Goal: Communication & Community: Answer question/provide support

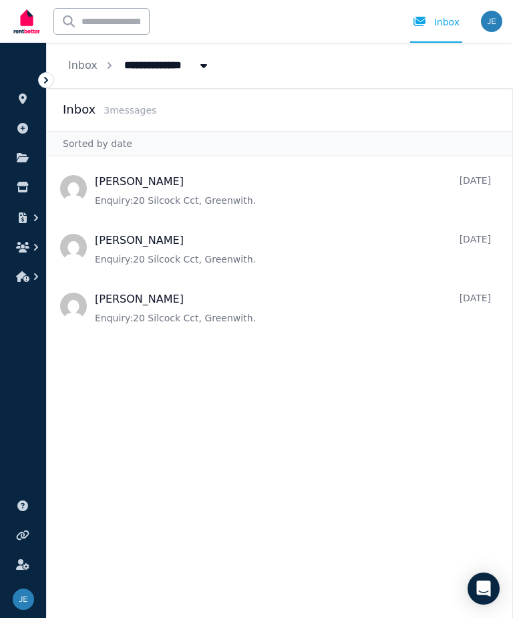
click at [443, 27] on div "Inbox" at bounding box center [436, 21] width 47 height 13
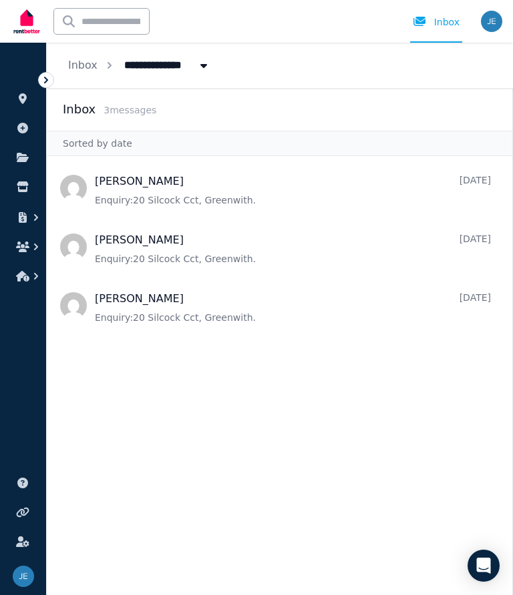
click at [432, 23] on div at bounding box center [423, 21] width 21 height 13
click at [495, 26] on img "button" at bounding box center [491, 21] width 21 height 21
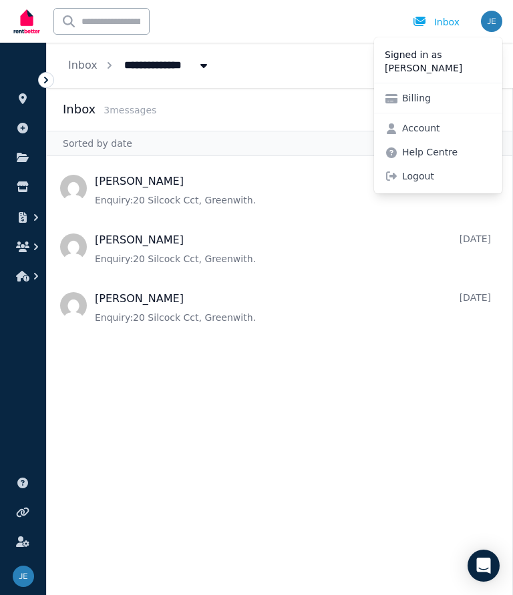
click at [413, 173] on span "Logout" at bounding box center [438, 176] width 128 height 24
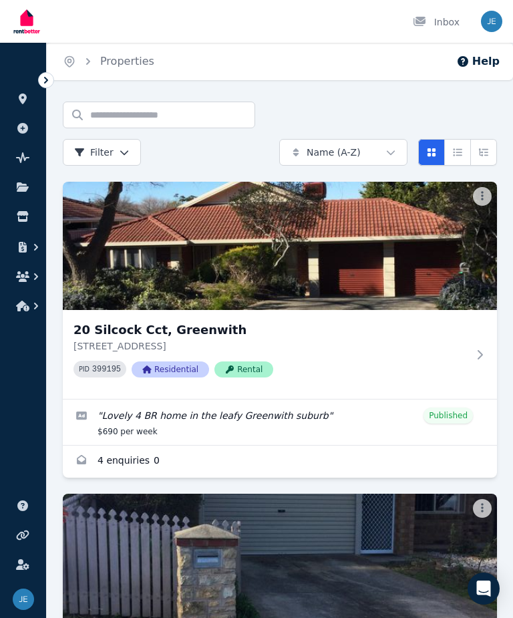
click at [27, 278] on icon "button" at bounding box center [22, 276] width 13 height 11
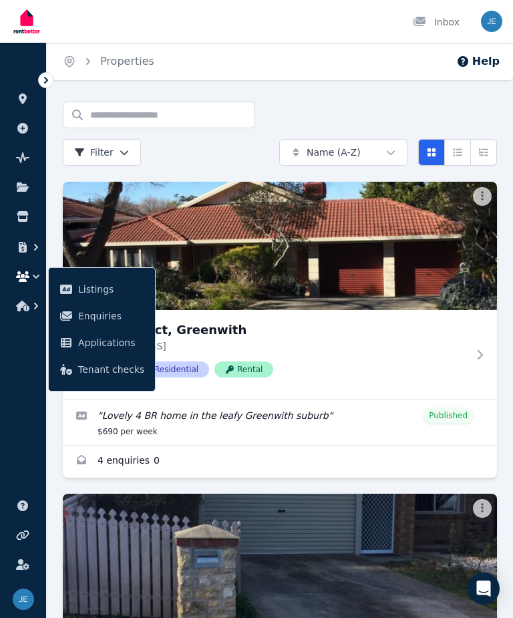
click at [99, 321] on span "Enquiries" at bounding box center [111, 316] width 66 height 16
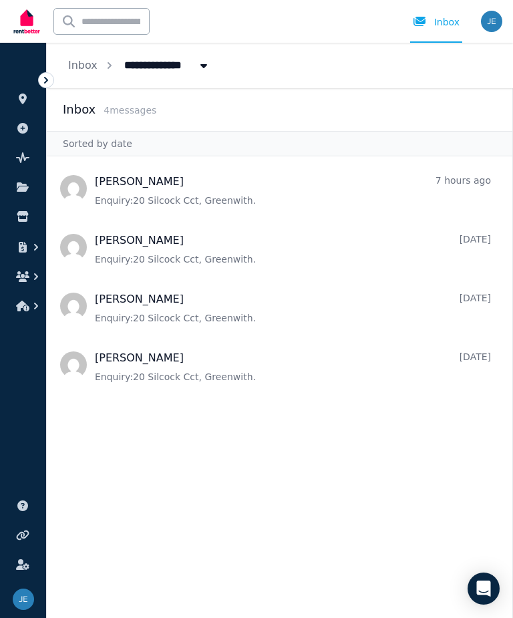
click at [159, 184] on span "Message list" at bounding box center [279, 188] width 465 height 53
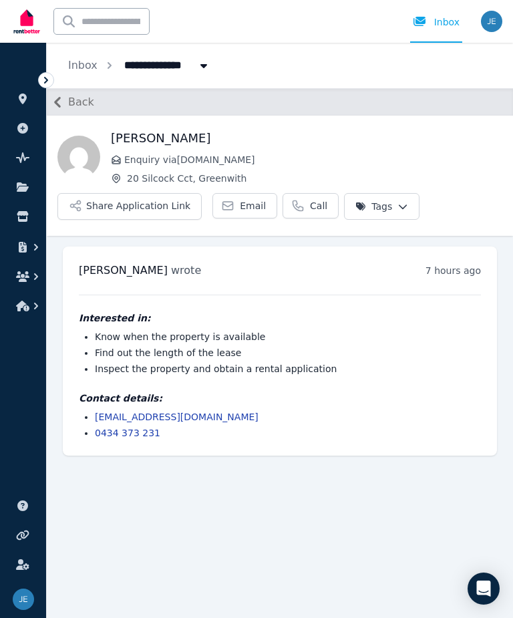
scroll to position [30, 0]
